Goal: Find contact information: Find contact information

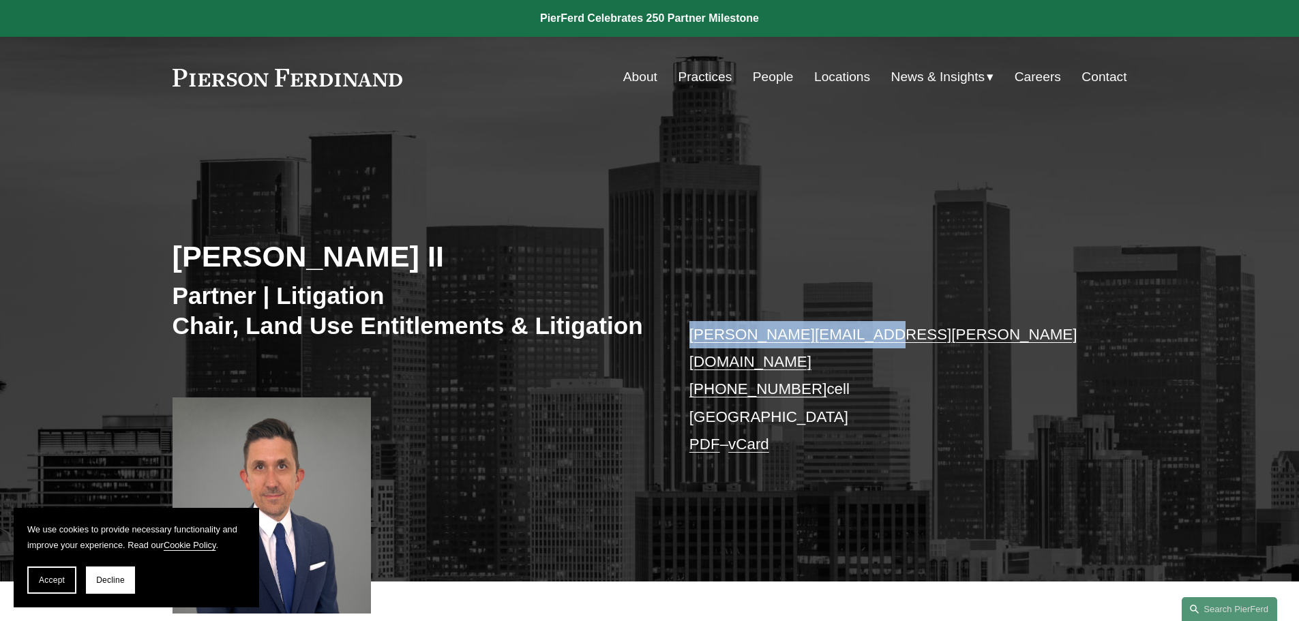
drag, startPoint x: 674, startPoint y: 333, endPoint x: 862, endPoint y: 336, distance: 188.2
click at [862, 336] on div "Paul Beard II Partner | Litigation Chair, Land Use Entitlements & Litigation pa…" at bounding box center [649, 369] width 1299 height 425
copy link "paul.beard@pierferd.com"
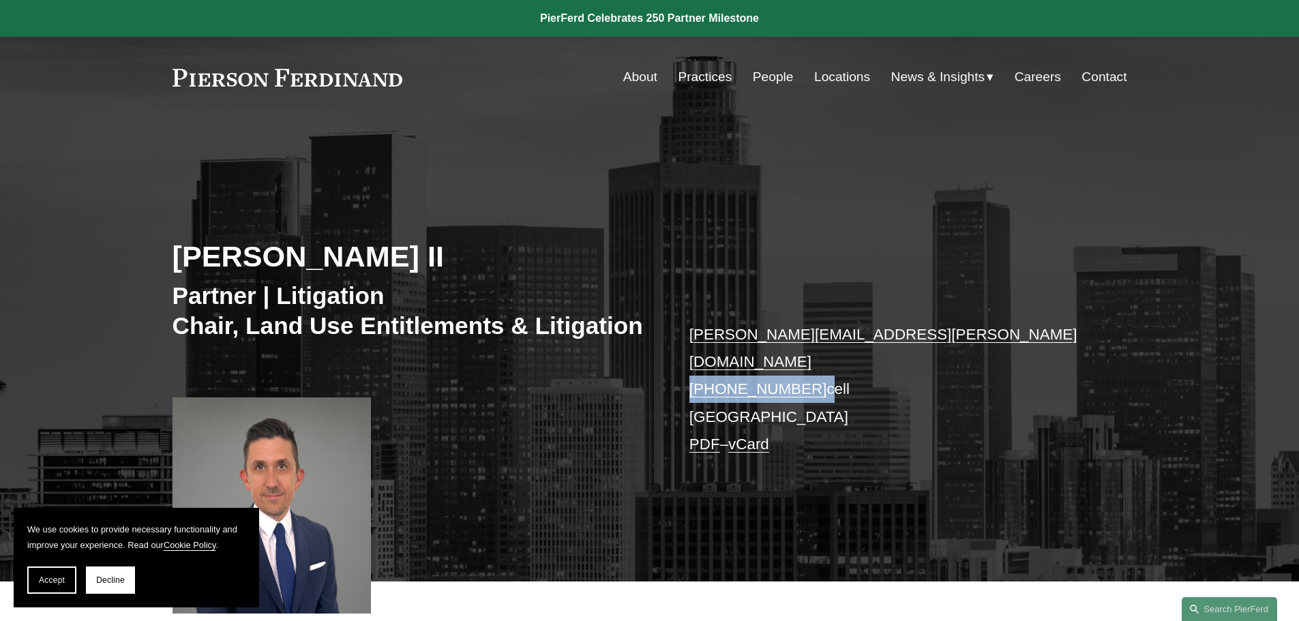
drag, startPoint x: 688, startPoint y: 363, endPoint x: 810, endPoint y: 363, distance: 122.1
click at [810, 363] on div "Paul Beard II Partner | Litigation Chair, Land Use Entitlements & Litigation pa…" at bounding box center [649, 369] width 1299 height 425
copy p "+1.818.216.3988"
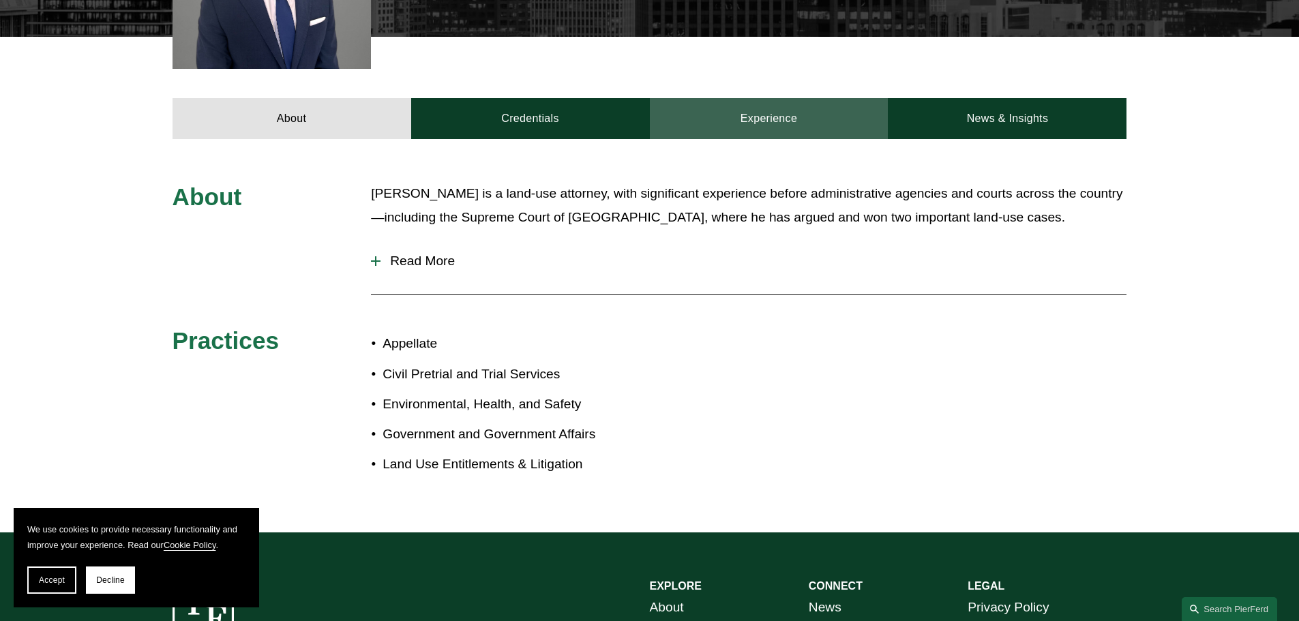
scroll to position [756, 0]
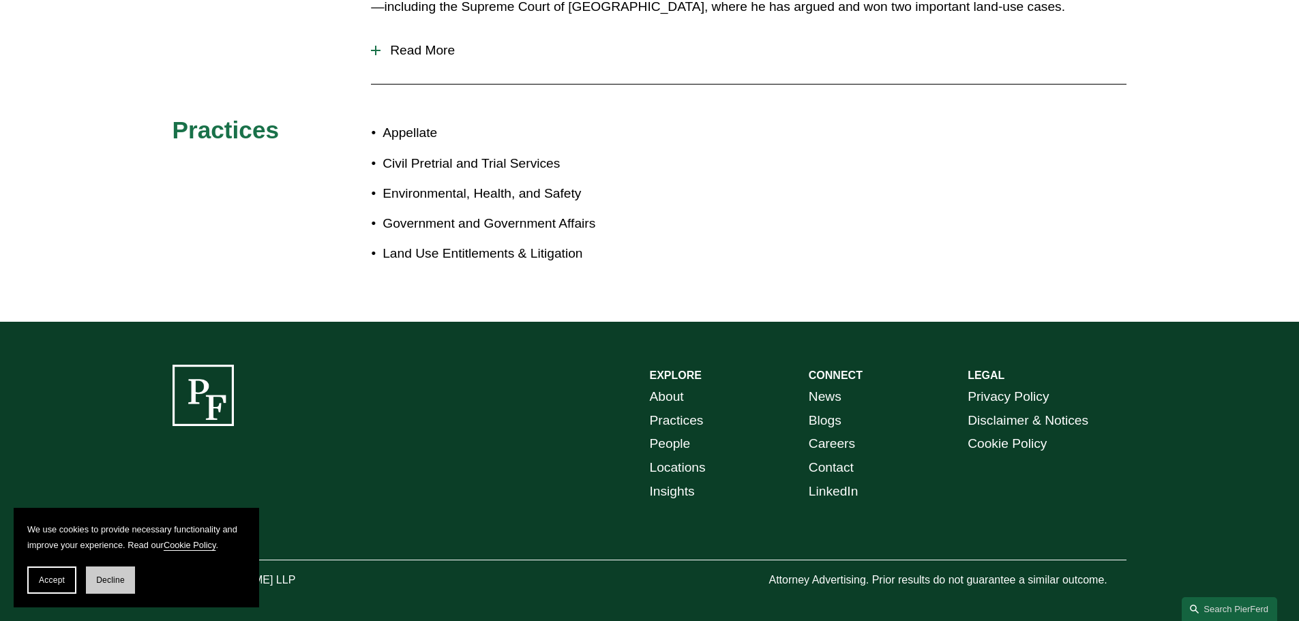
click at [97, 586] on button "Decline" at bounding box center [110, 580] width 49 height 27
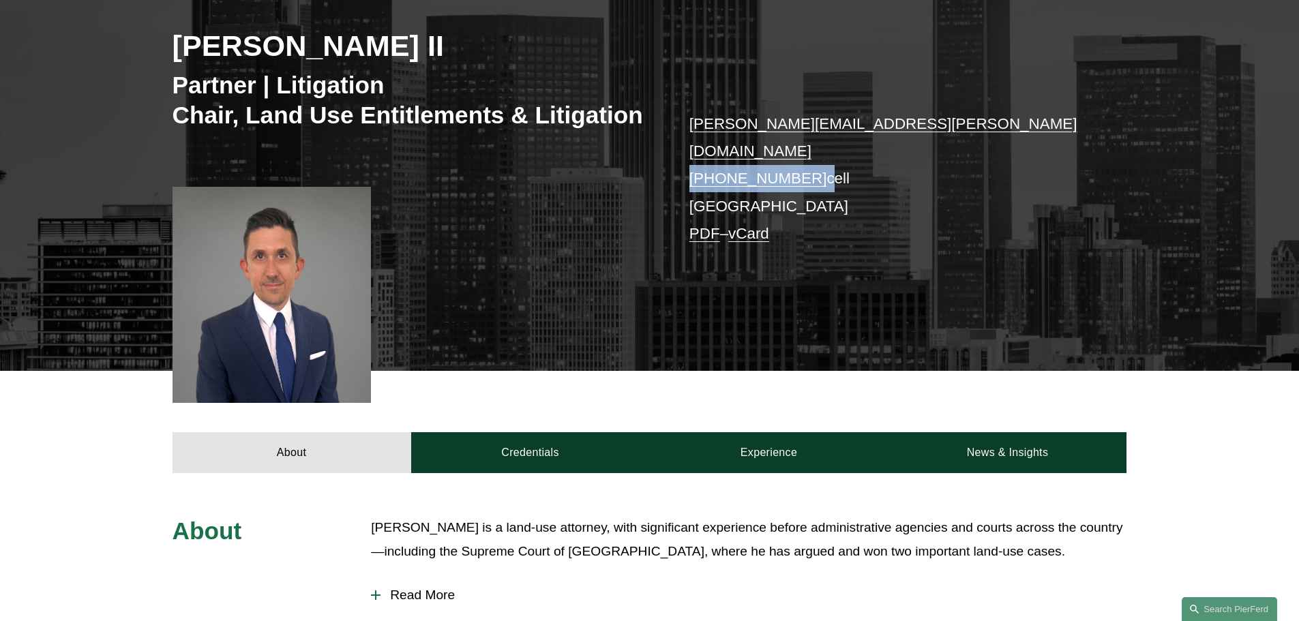
scroll to position [0, 0]
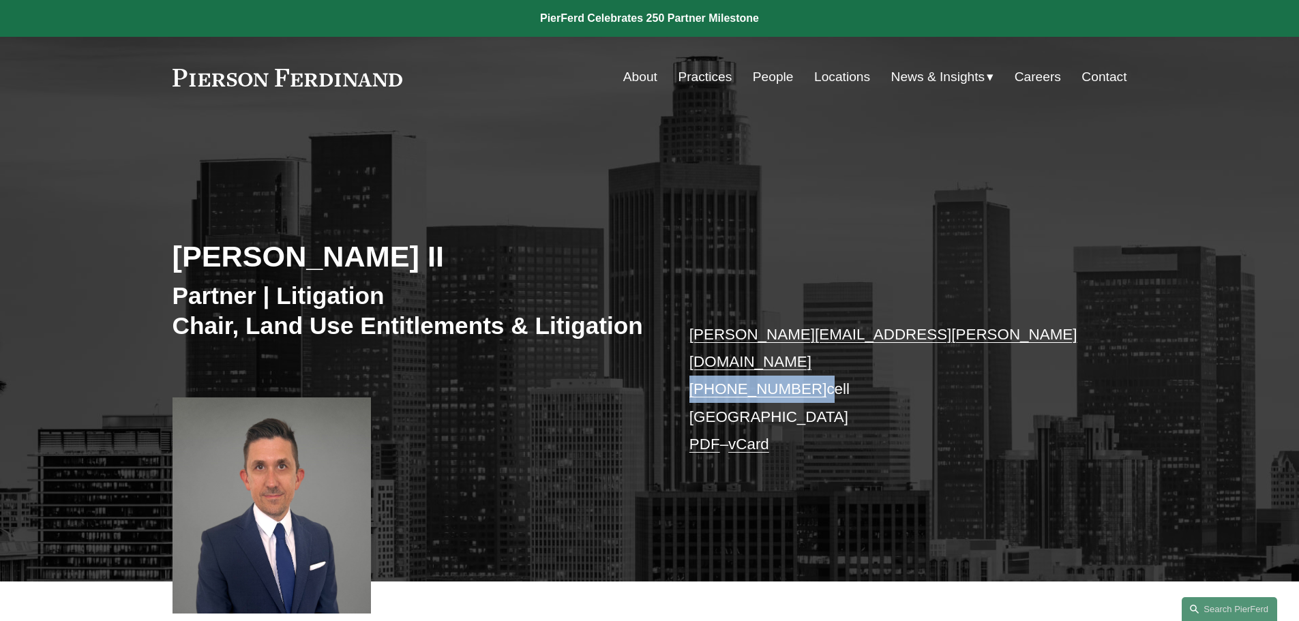
click at [631, 78] on link "About" at bounding box center [640, 77] width 34 height 26
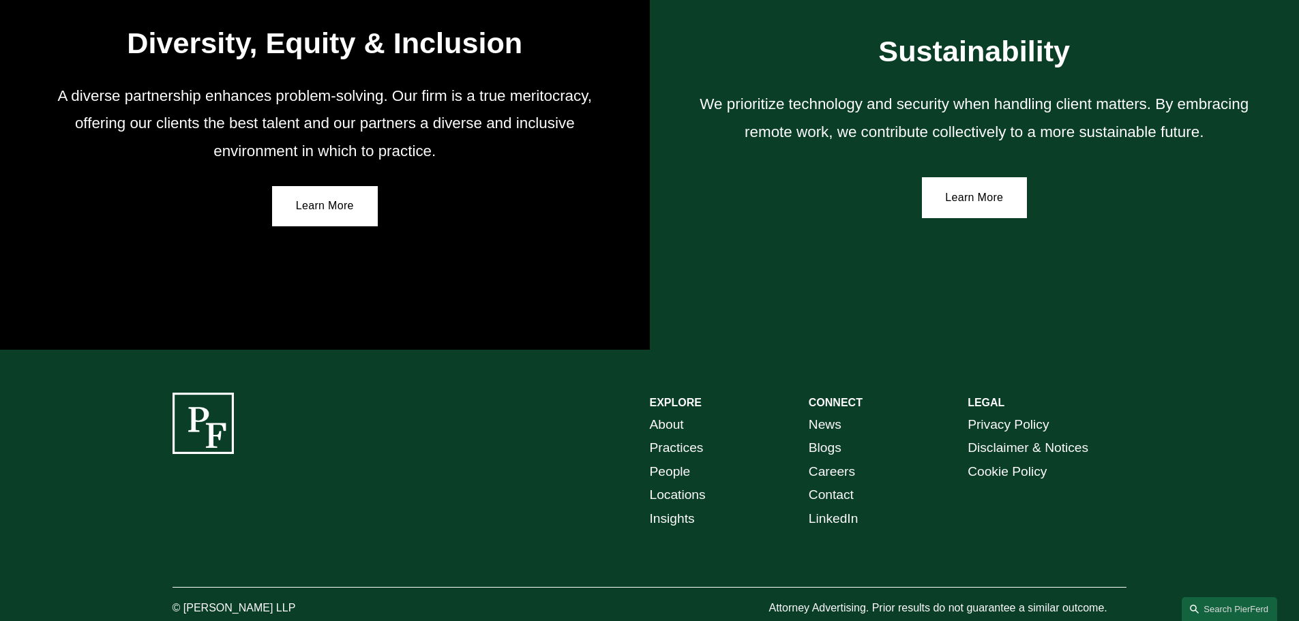
scroll to position [2451, 0]
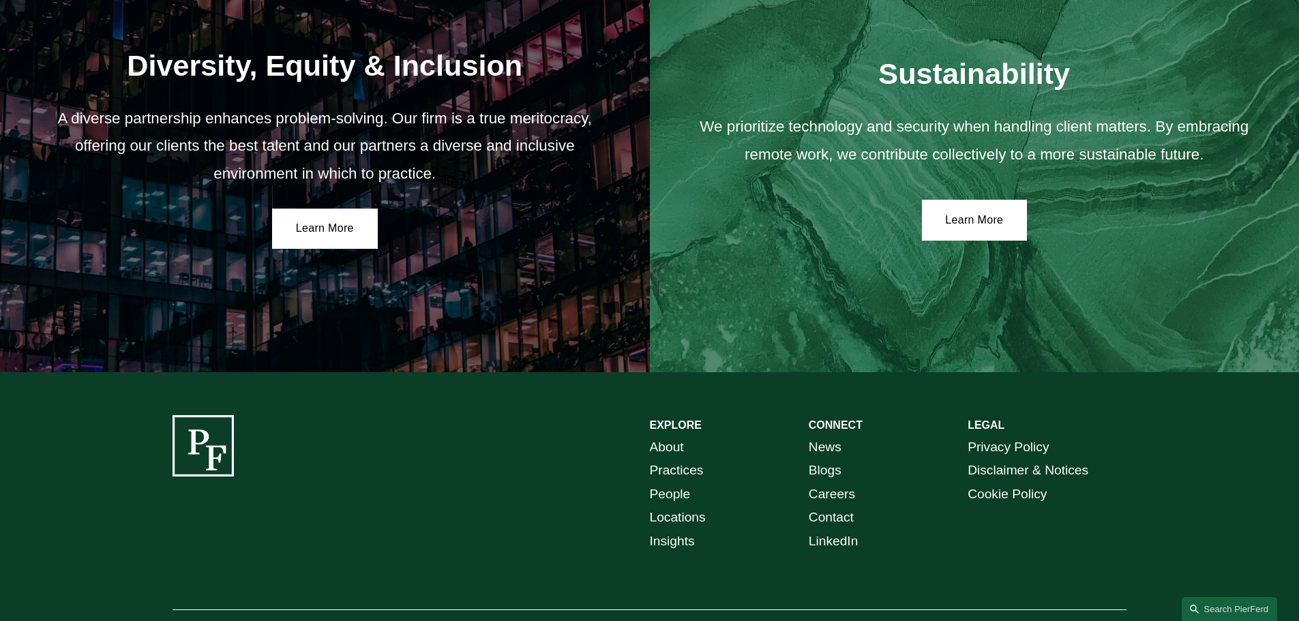
click at [837, 523] on link "Contact" at bounding box center [831, 518] width 45 height 24
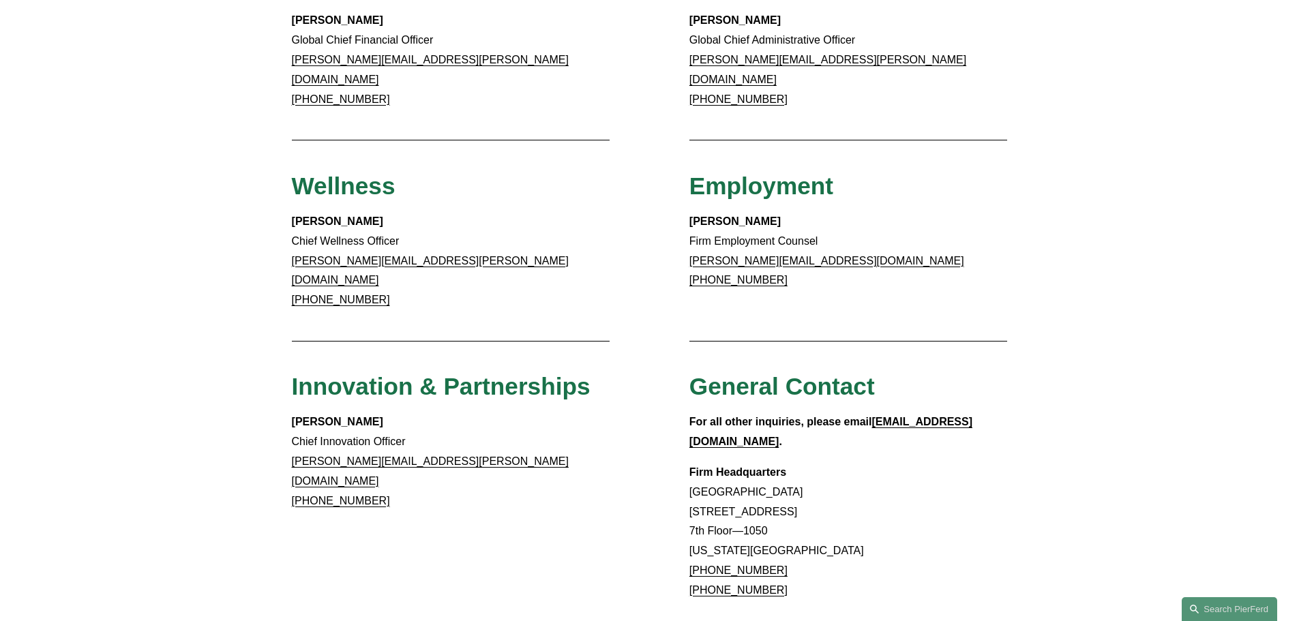
scroll to position [934, 0]
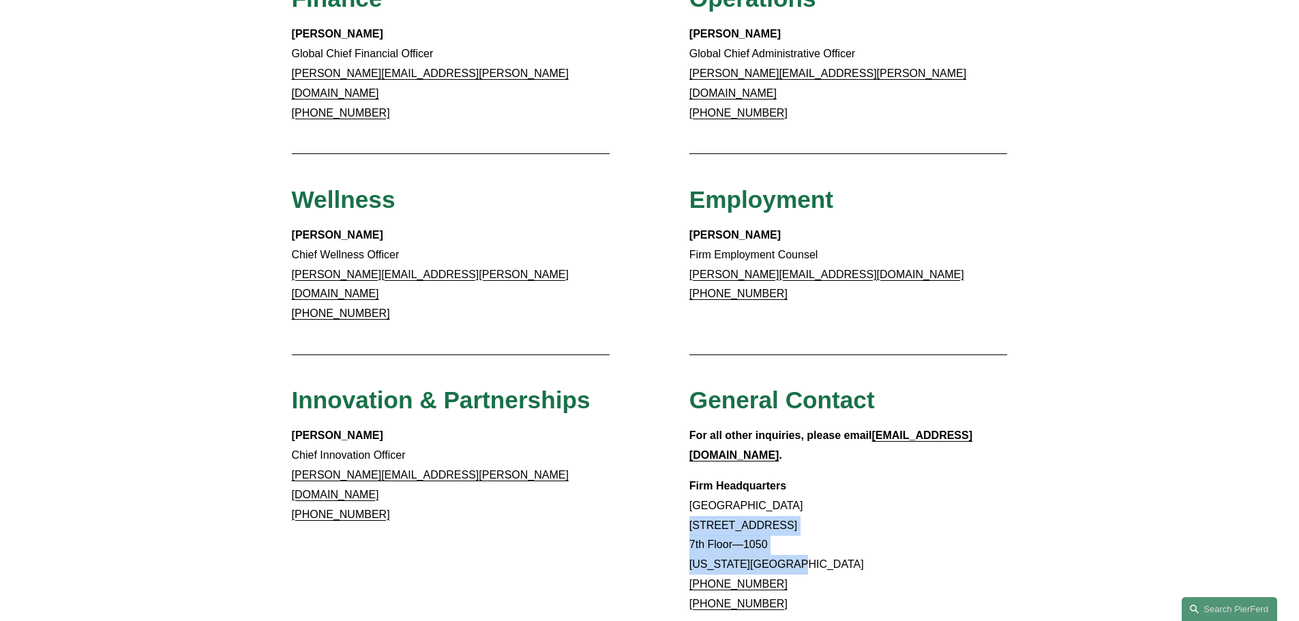
drag, startPoint x: 686, startPoint y: 457, endPoint x: 794, endPoint y: 492, distance: 113.2
copy p "1270 Avenue of the Americas 7th Floor—1050 New York, NY 10020"
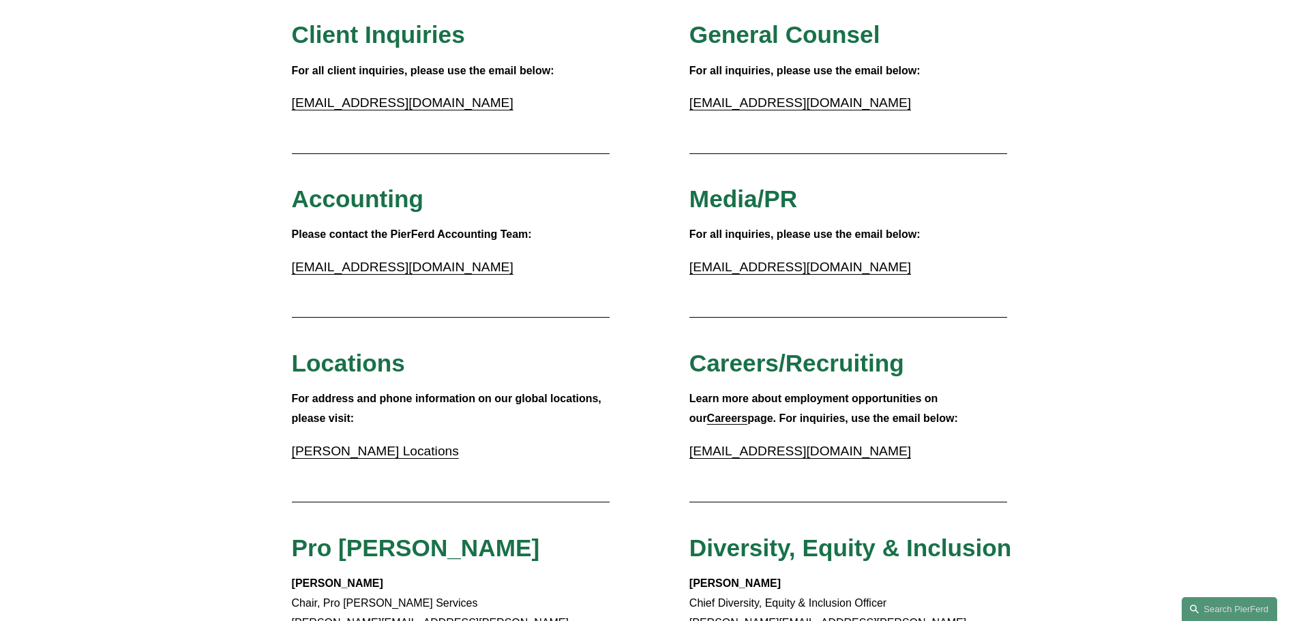
scroll to position [0, 0]
